Goal: Navigation & Orientation: Find specific page/section

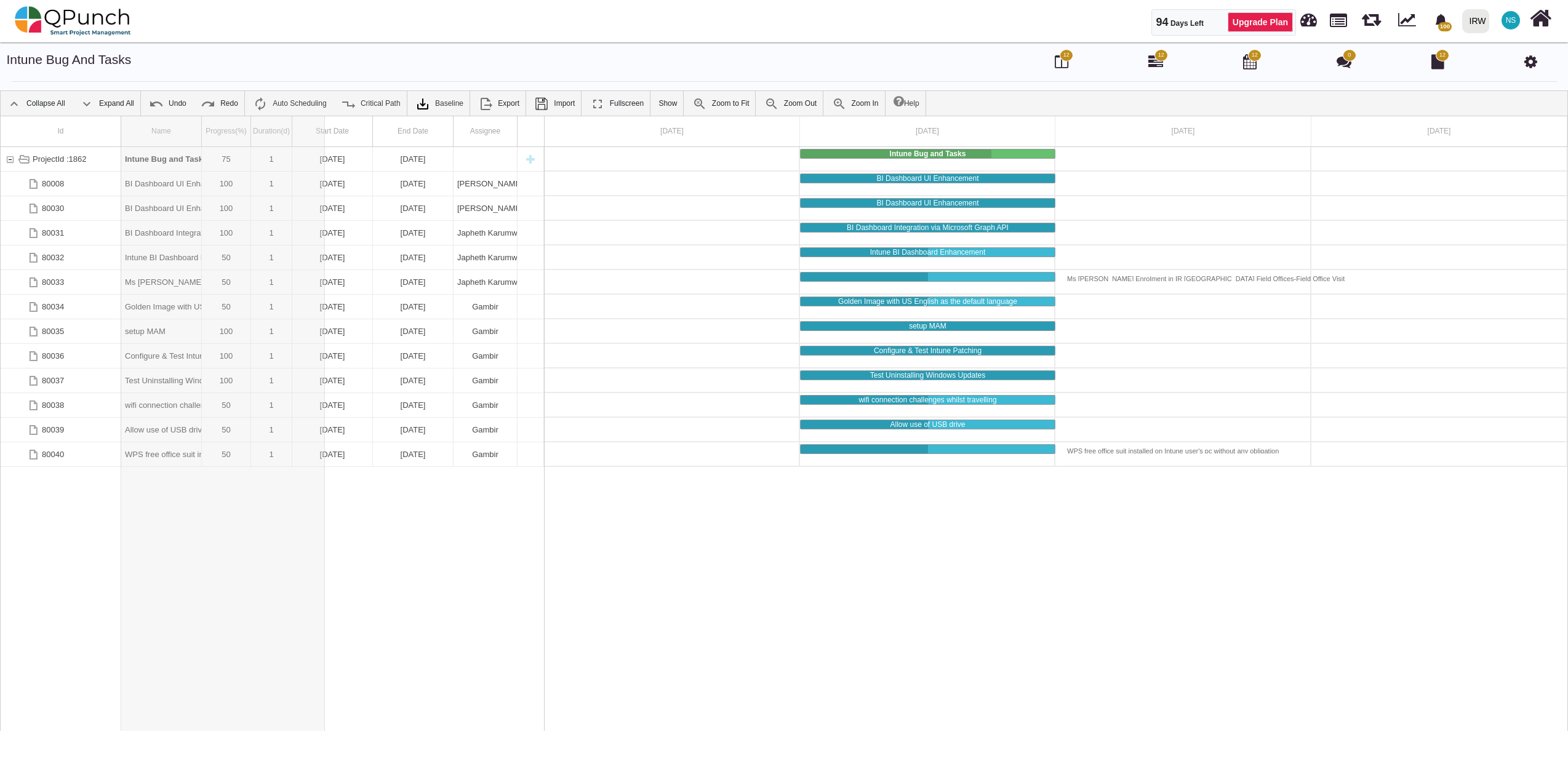
drag, startPoint x: 201, startPoint y: 122, endPoint x: 325, endPoint y: 119, distance: 124.0
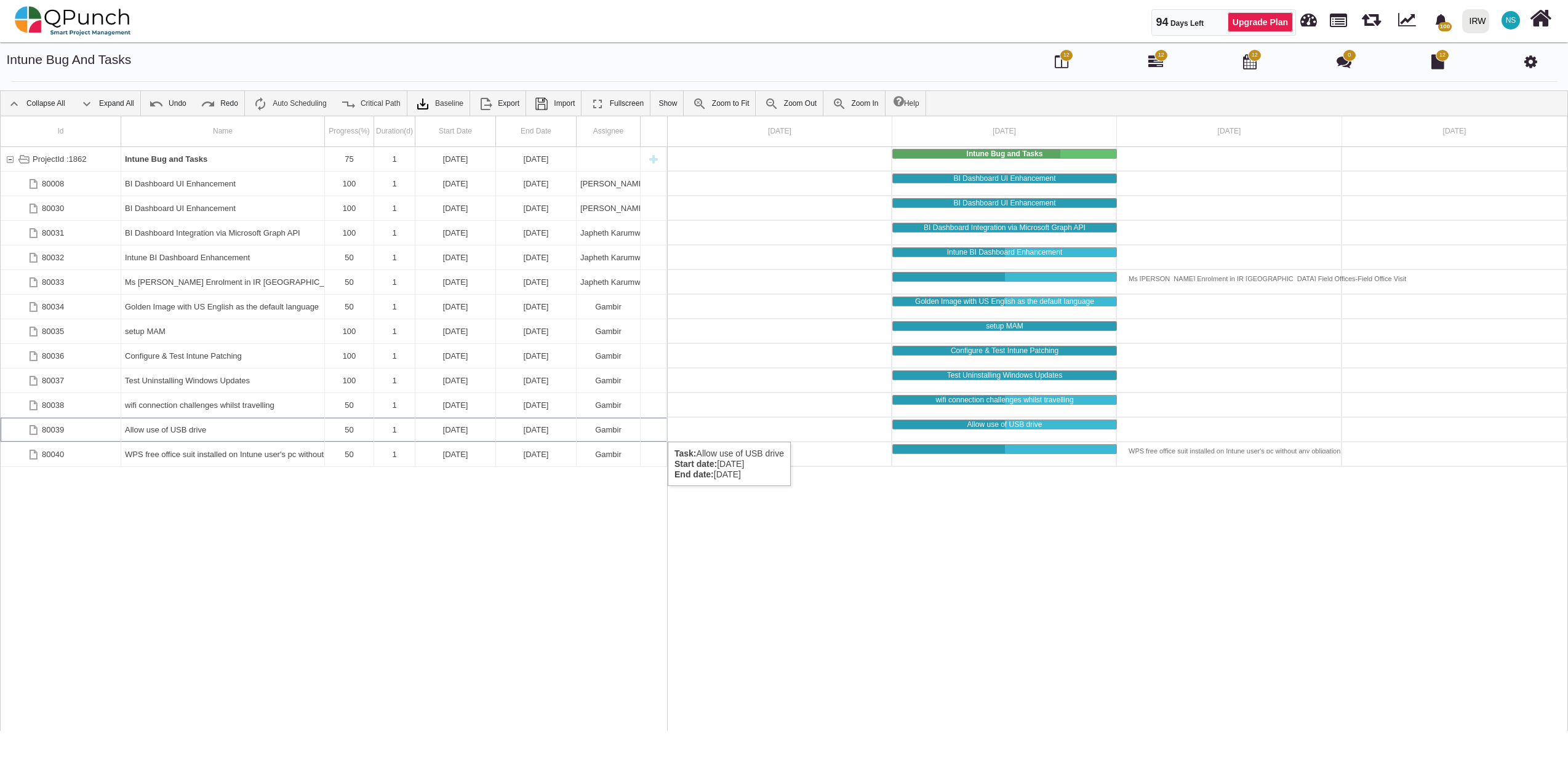
click at [171, 429] on div "Allow use of USB drive" at bounding box center [223, 430] width 196 height 24
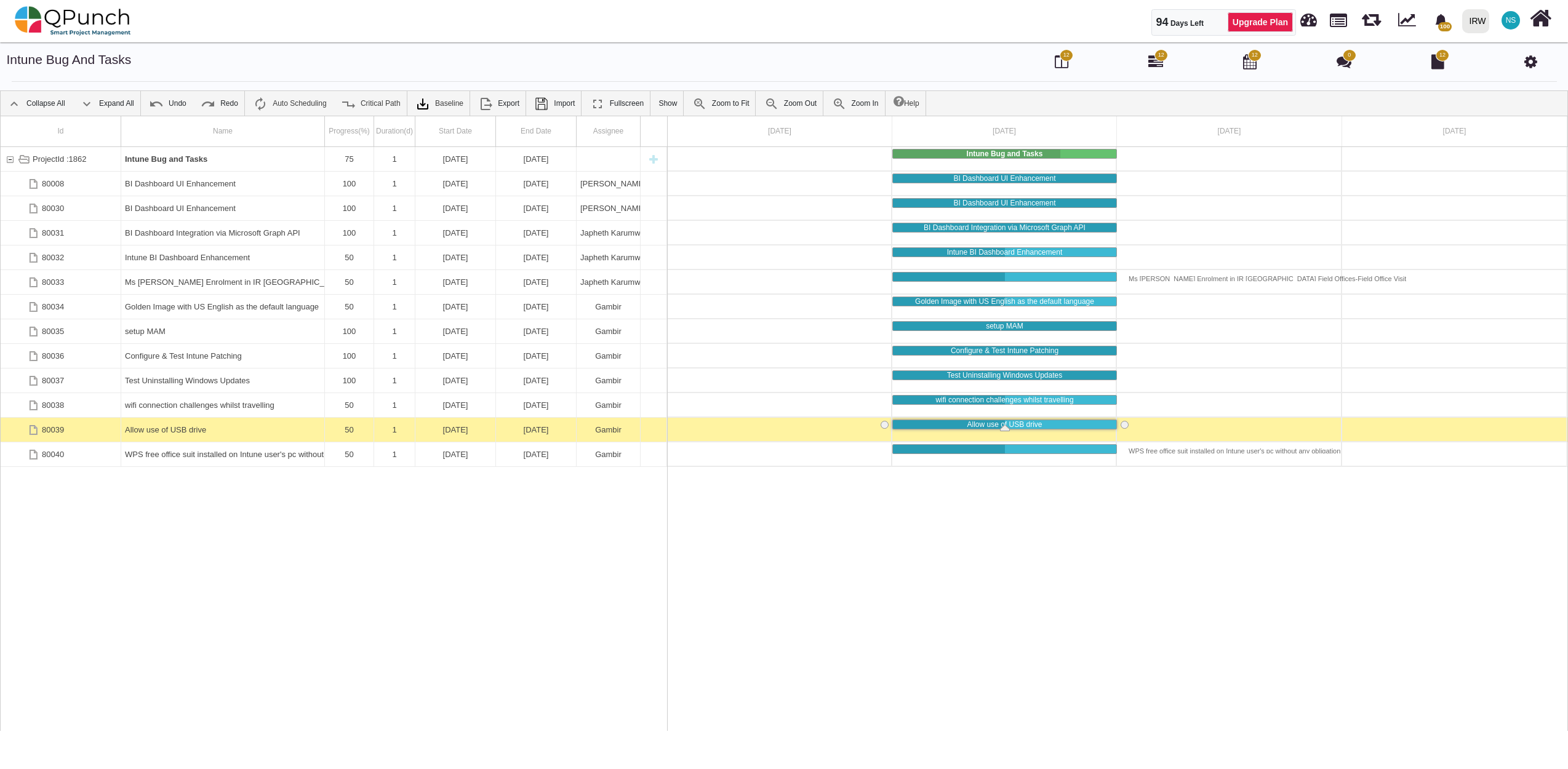
click at [171, 429] on div "Allow use of USB drive" at bounding box center [223, 430] width 196 height 24
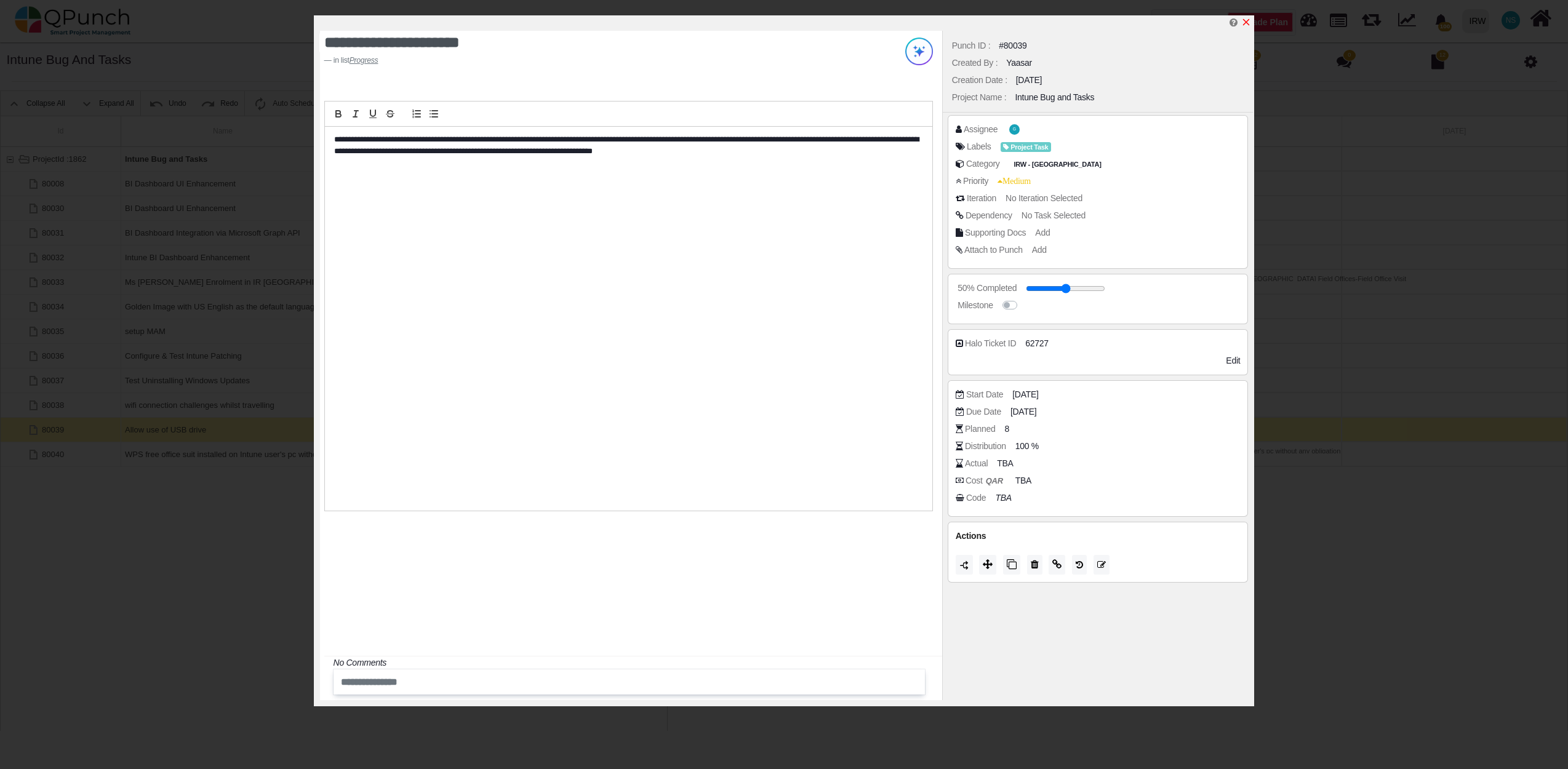
click at [1243, 20] on icon "x" at bounding box center [1246, 22] width 10 height 10
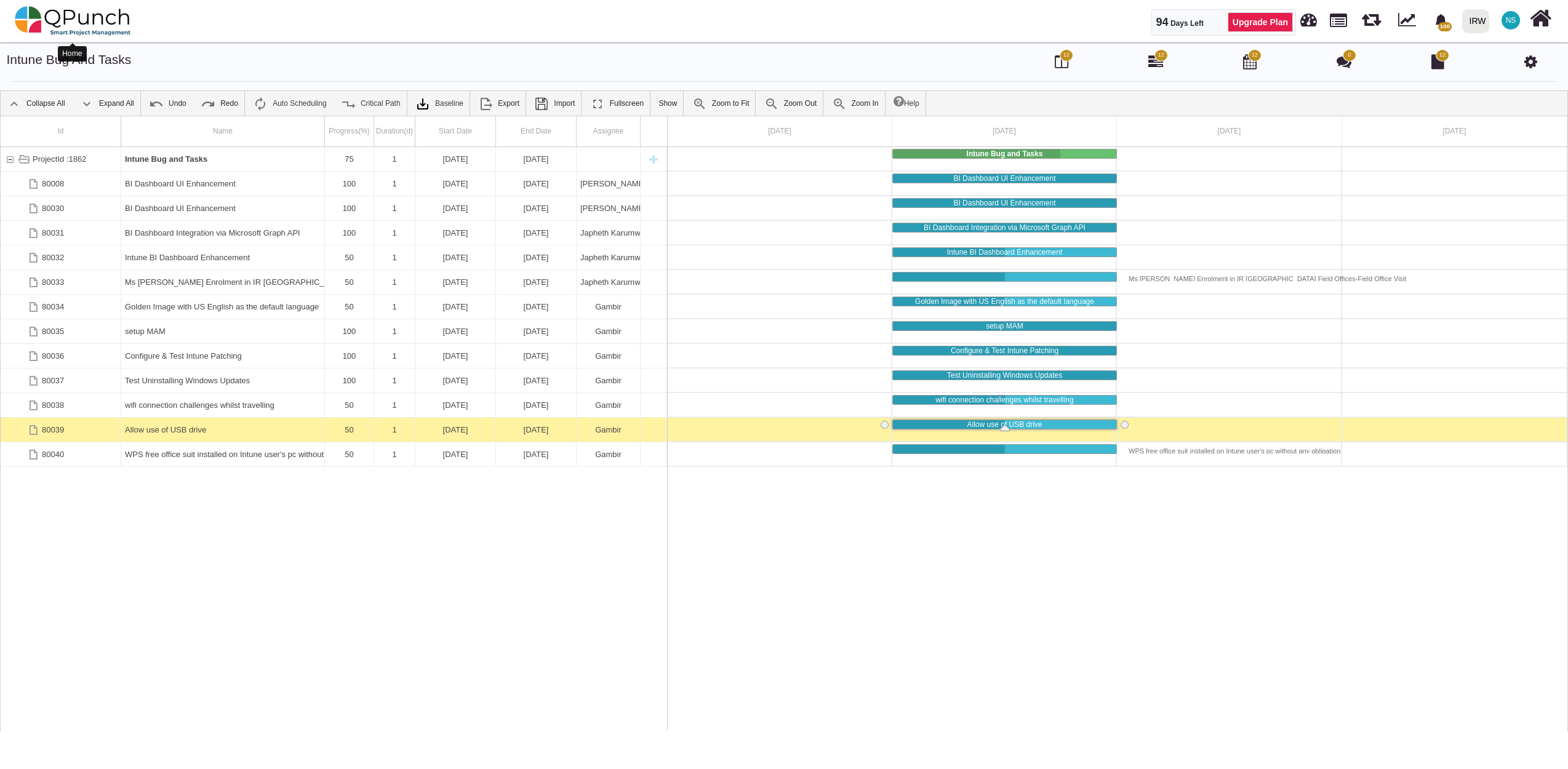
click at [57, 20] on img at bounding box center [73, 21] width 116 height 37
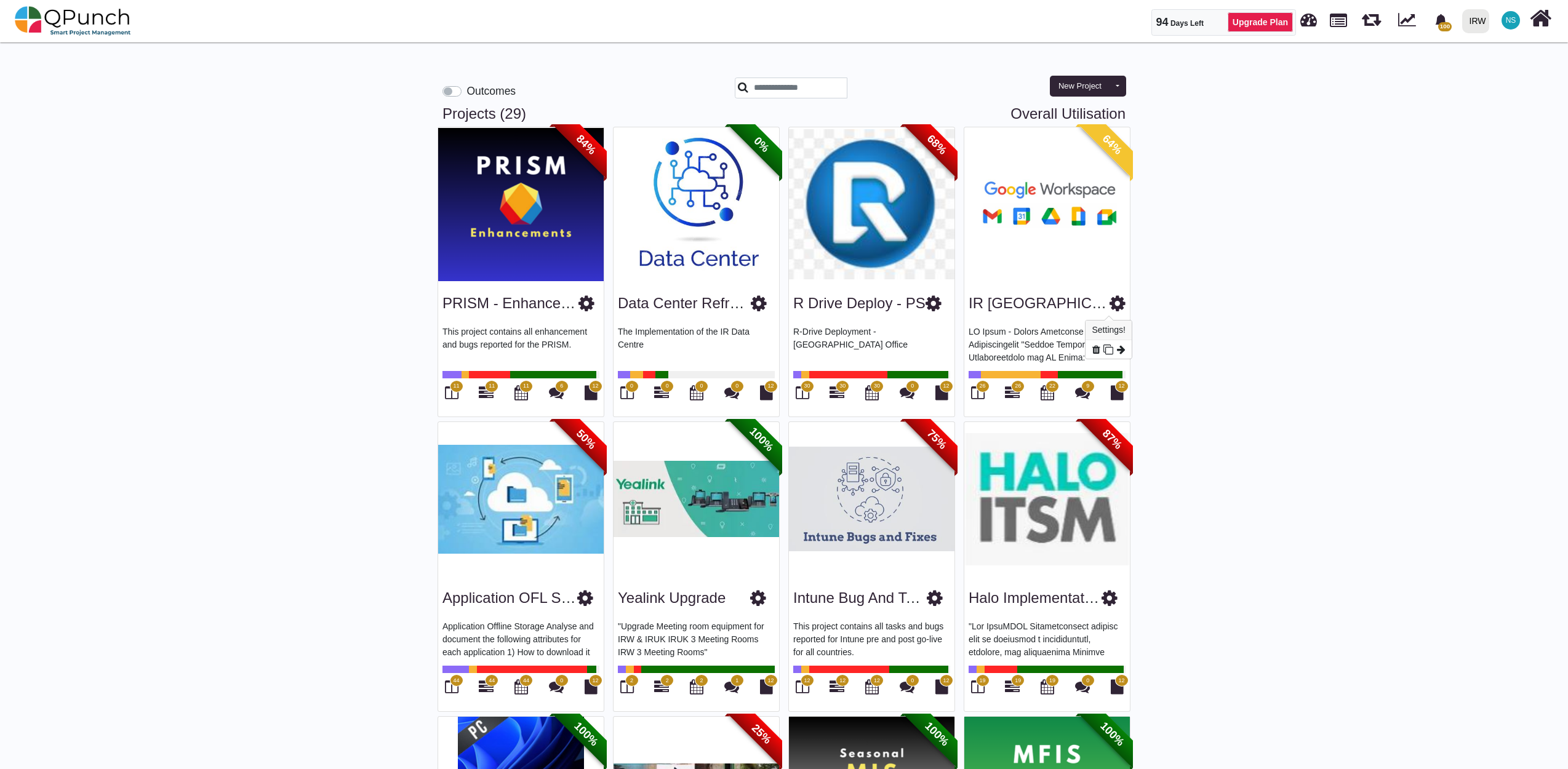
click at [1111, 304] on icon at bounding box center [1117, 303] width 16 height 19
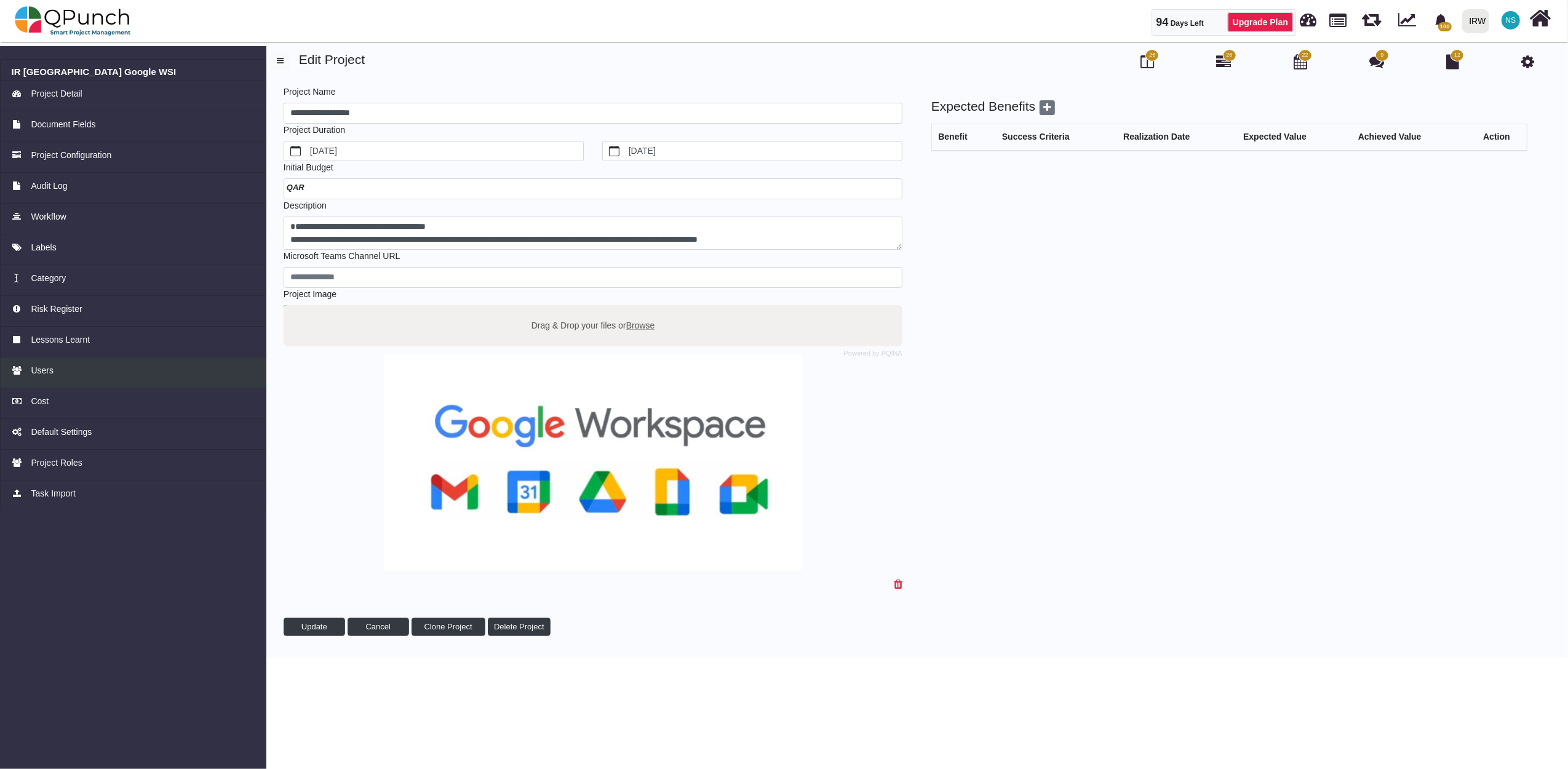
click at [42, 370] on span "Users" at bounding box center [42, 370] width 23 height 13
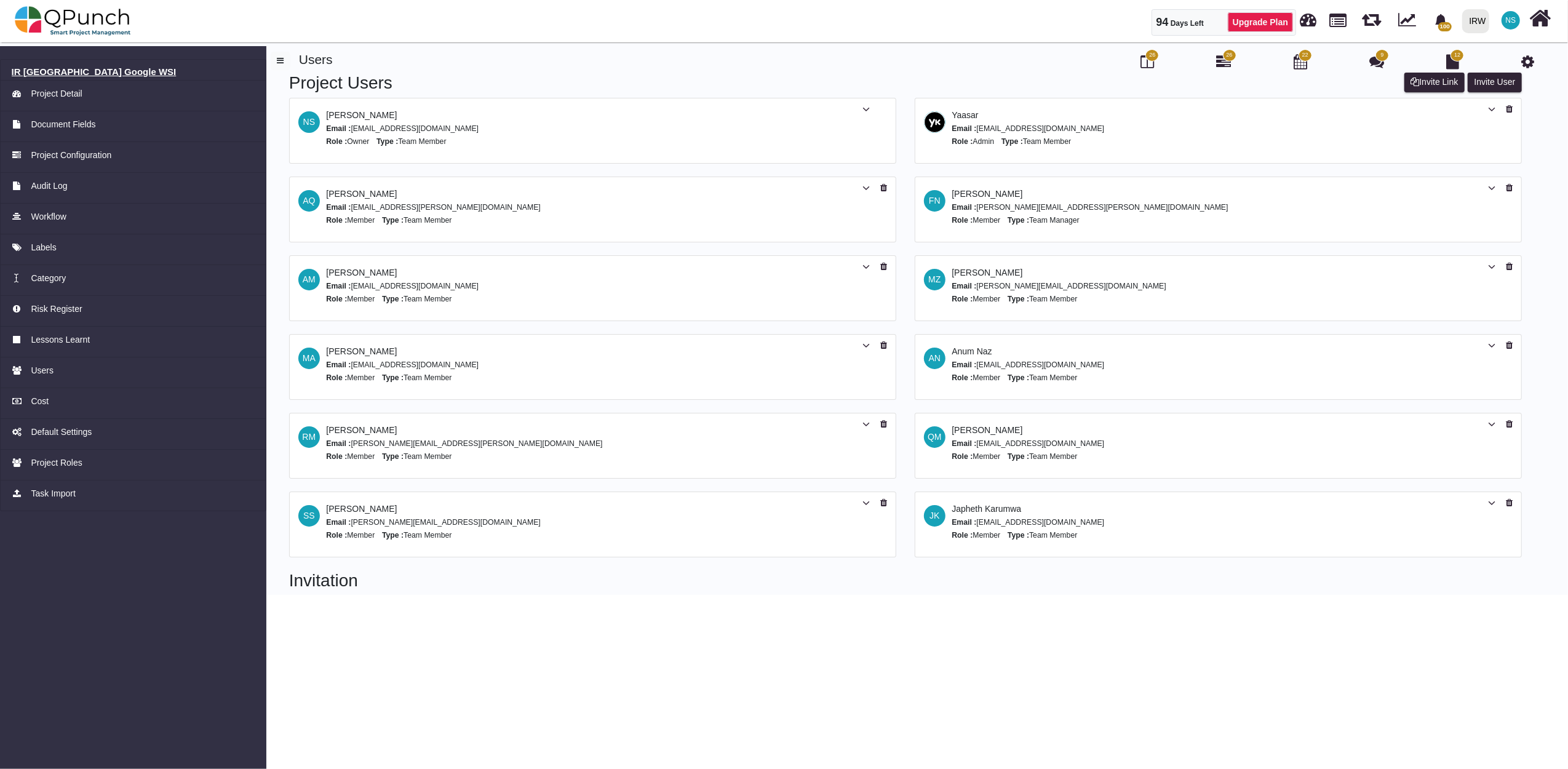
click at [92, 69] on h6 "IR [GEOGRAPHIC_DATA] Google WSI" at bounding box center [133, 72] width 243 height 11
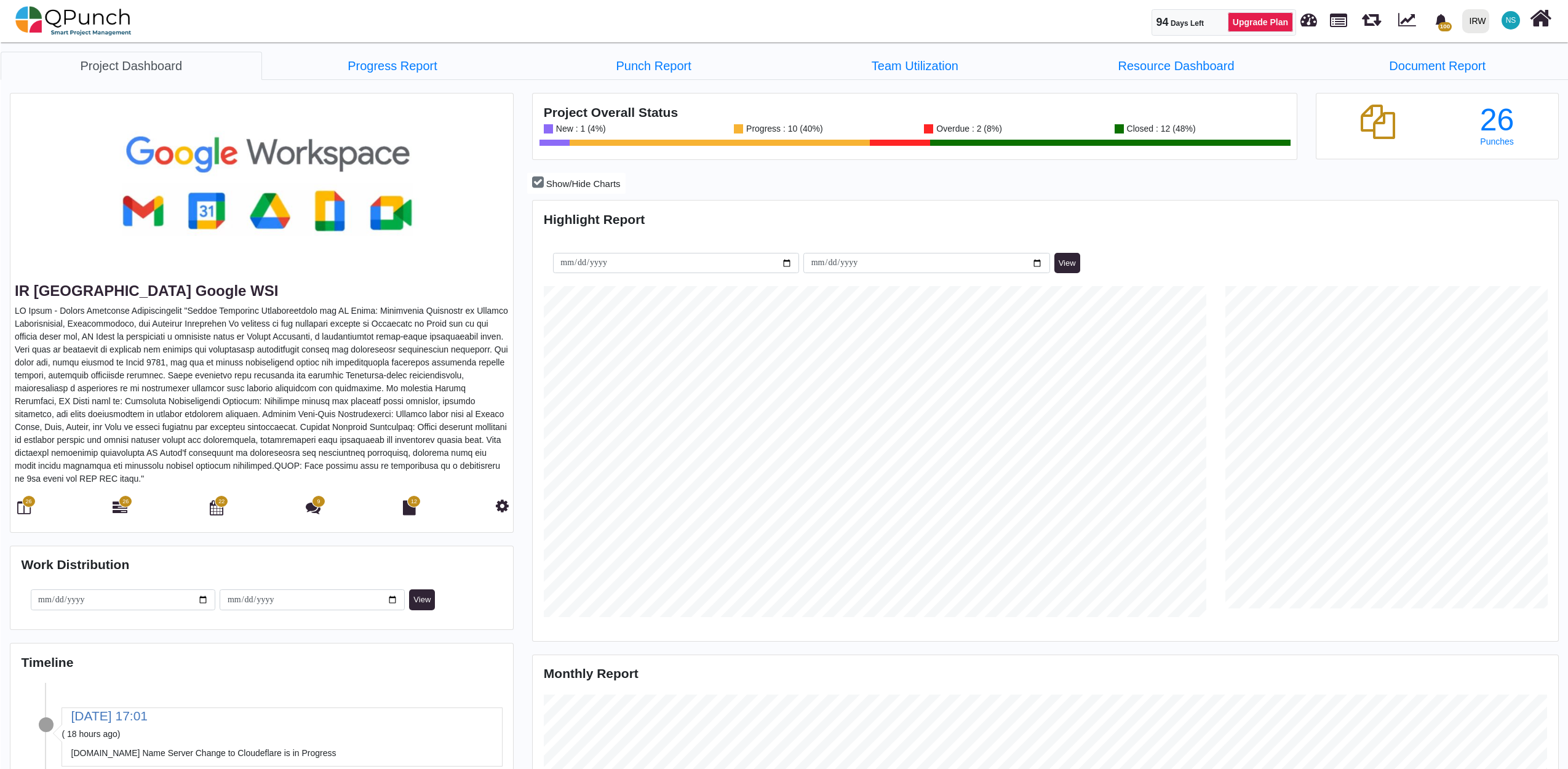
scroll to position [331, 340]
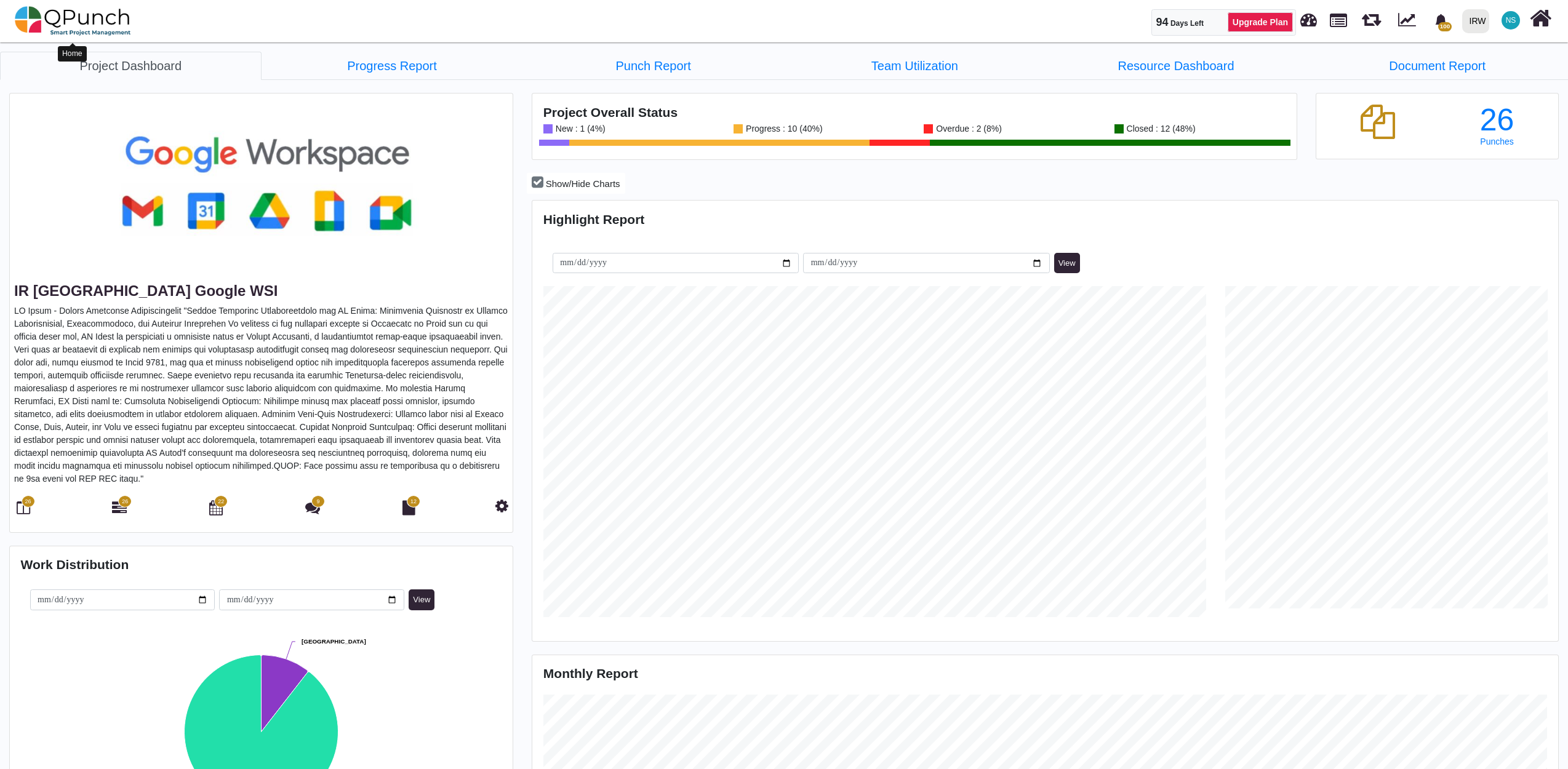
click at [48, 19] on img at bounding box center [73, 21] width 116 height 37
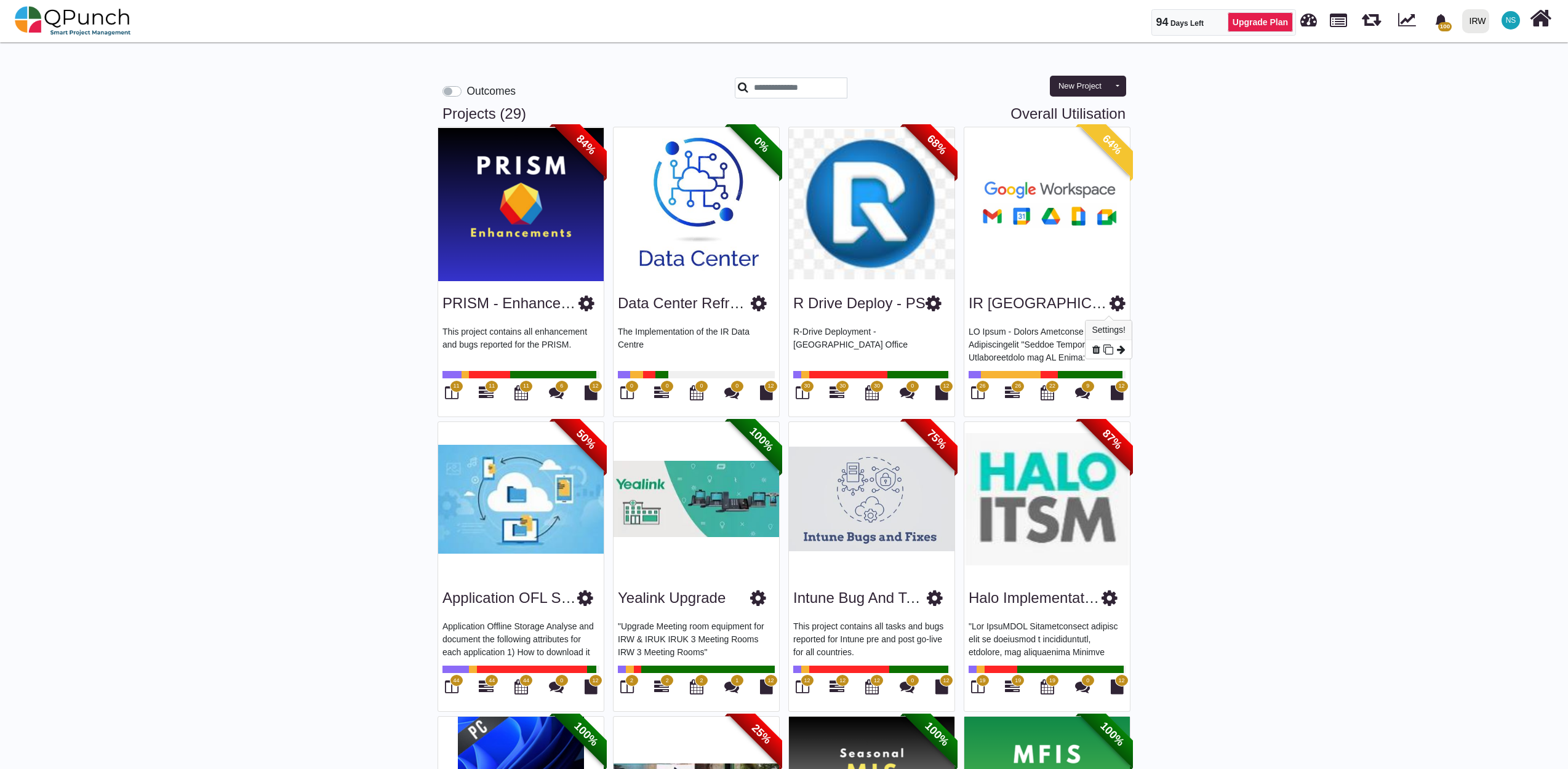
click at [1109, 301] on icon at bounding box center [1117, 303] width 16 height 19
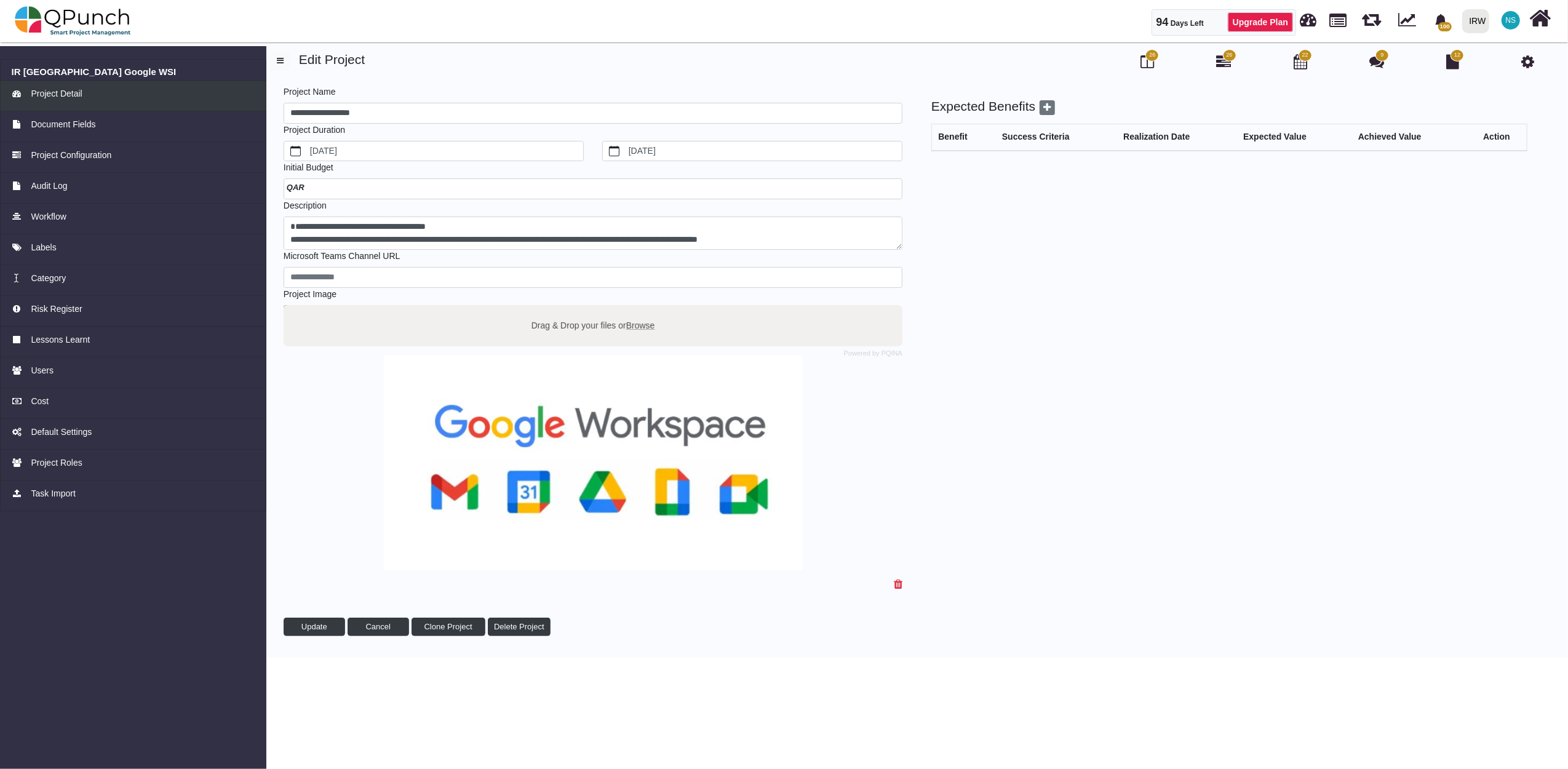
click at [67, 87] on span "Project Detail" at bounding box center [56, 93] width 51 height 13
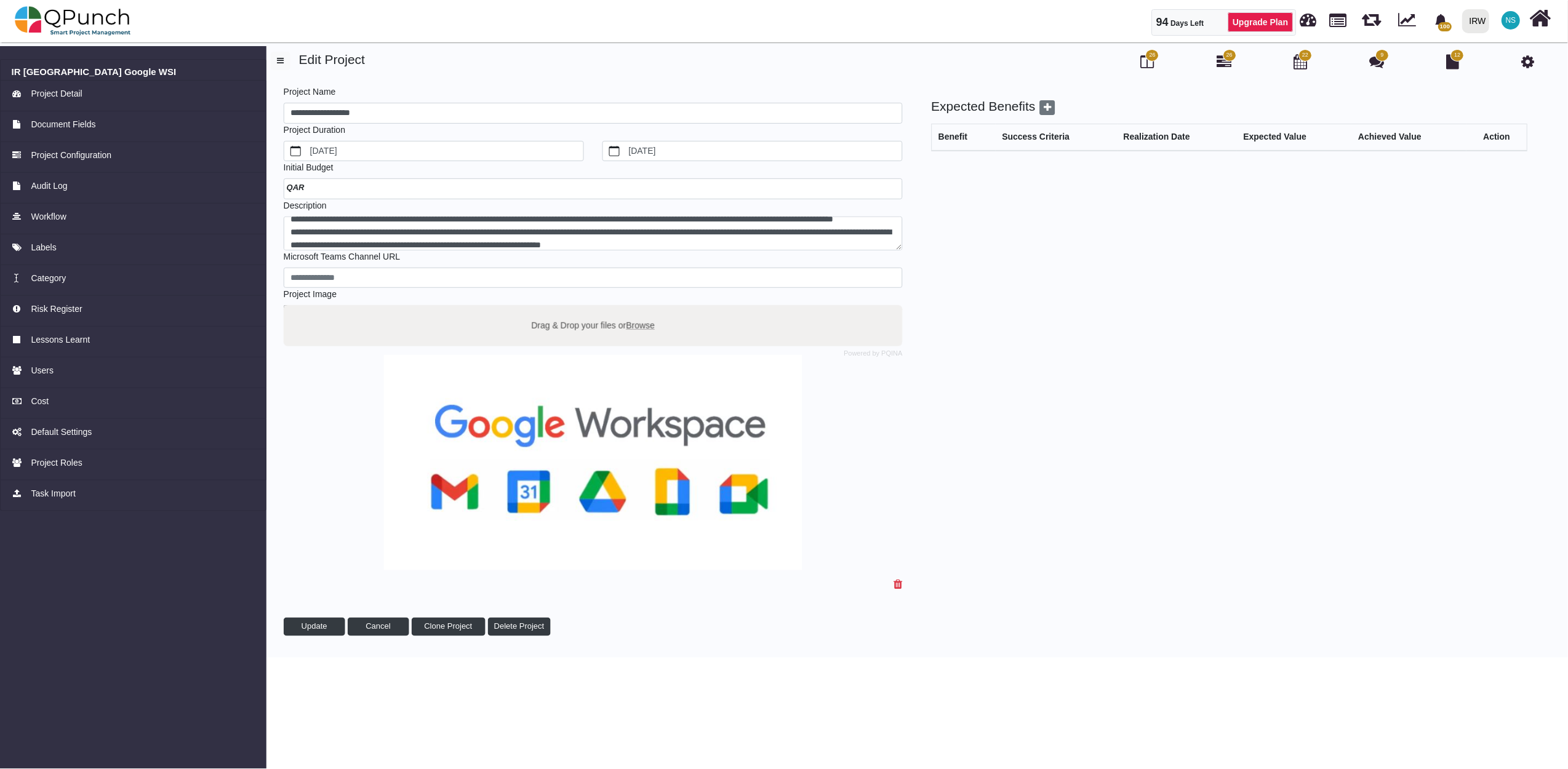
scroll to position [193, 0]
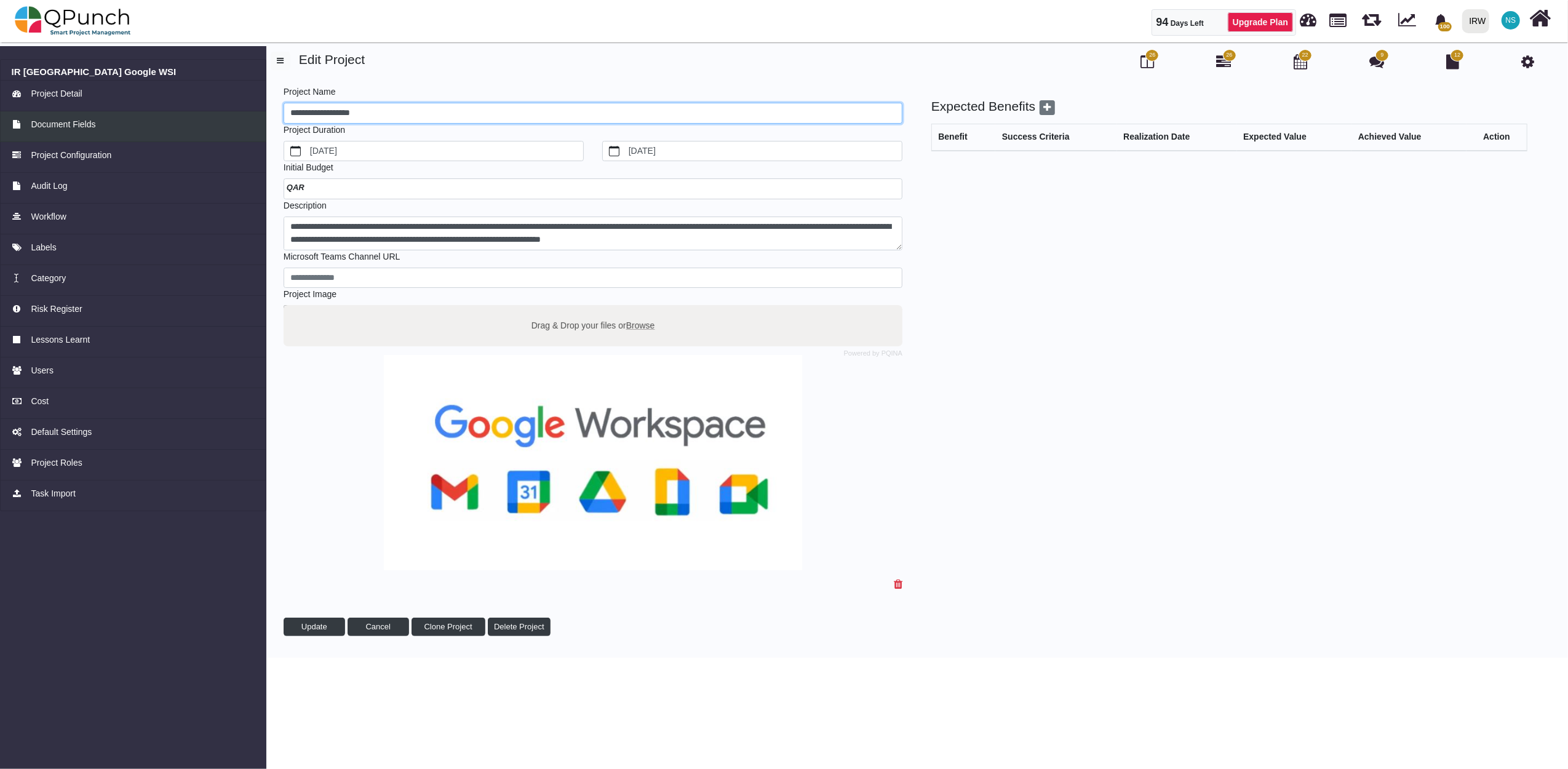
drag, startPoint x: 392, startPoint y: 112, endPoint x: 227, endPoint y: 112, distance: 165.0
click at [227, 112] on div "**********" at bounding box center [784, 348] width 1568 height 619
click at [115, 25] on img at bounding box center [73, 21] width 116 height 37
